Goal: Task Accomplishment & Management: Complete application form

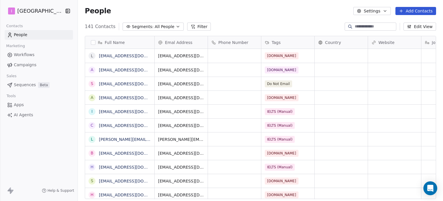
scroll to position [172, 361]
click at [417, 10] on button "Add Contacts" at bounding box center [416, 11] width 41 height 8
click at [410, 22] on span "Create new contact" at bounding box center [419, 23] width 40 height 6
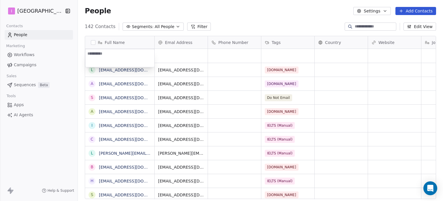
type textarea "**********"
click at [183, 54] on html "I IELTS University Contacts People Marketing Workflows Campaigns Sales Sequence…" at bounding box center [221, 100] width 443 height 201
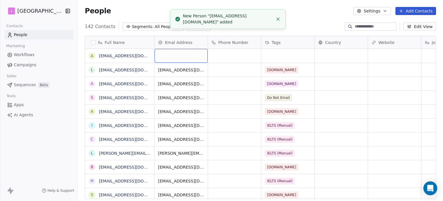
click at [183, 54] on div "grid" at bounding box center [181, 56] width 53 height 14
click at [183, 54] on input "email" at bounding box center [181, 56] width 51 height 12
type input "**********"
click at [281, 53] on html "I IELTS University Contacts People Marketing Workflows Campaigns Sales Sequence…" at bounding box center [221, 100] width 443 height 201
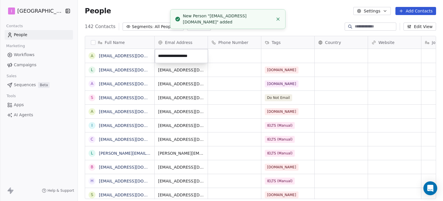
click at [281, 53] on html "I IELTS University Contacts People Marketing Workflows Campaigns Sales Sequence…" at bounding box center [221, 100] width 443 height 201
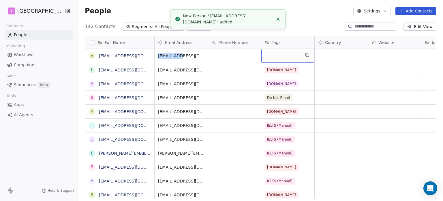
click at [281, 53] on div "grid" at bounding box center [287, 56] width 53 height 14
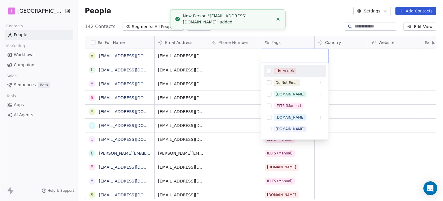
click at [281, 53] on input "text" at bounding box center [295, 56] width 60 height 6
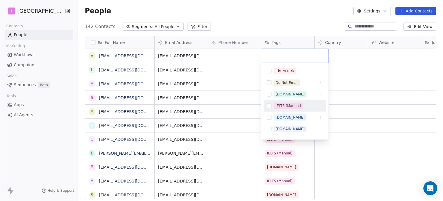
click at [288, 104] on div "IELTS (Manual)" at bounding box center [288, 105] width 25 height 5
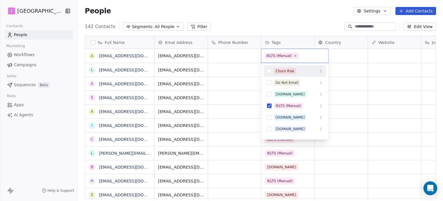
click at [264, 21] on html "I IELTS University Contacts People Marketing Workflows Campaigns Sales Sequence…" at bounding box center [221, 100] width 443 height 201
